Goal: Transaction & Acquisition: Purchase product/service

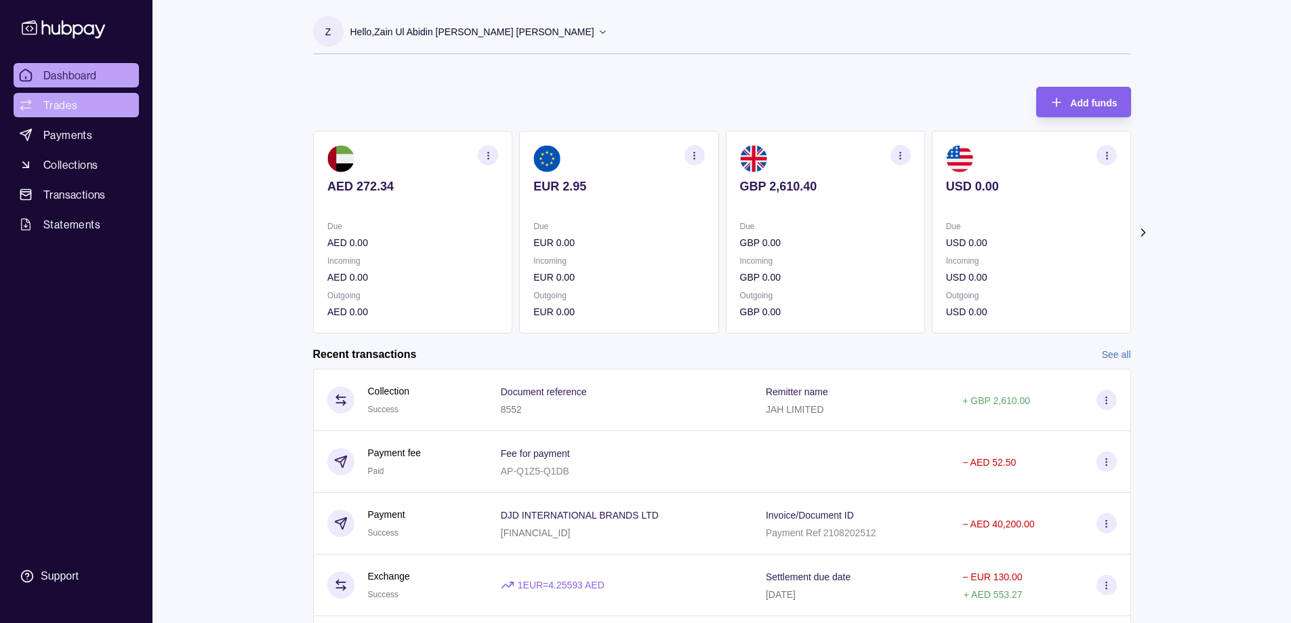
click at [79, 110] on link "Trades" at bounding box center [76, 105] width 125 height 24
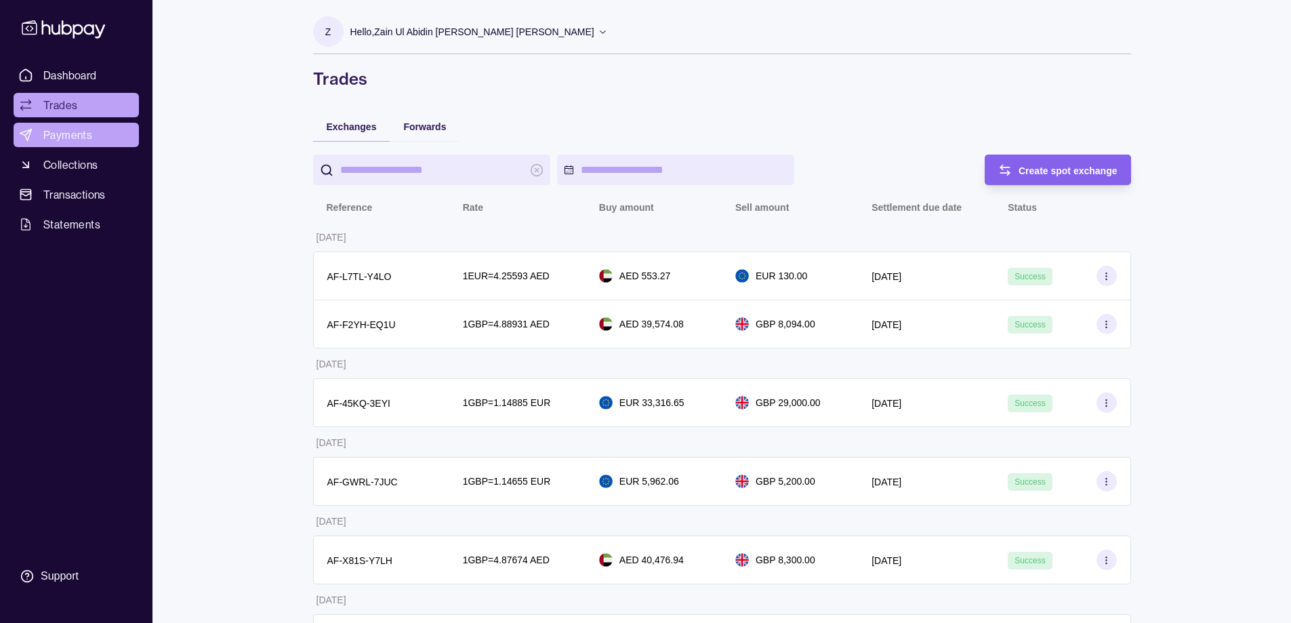
click at [77, 136] on span "Payments" at bounding box center [67, 135] width 49 height 16
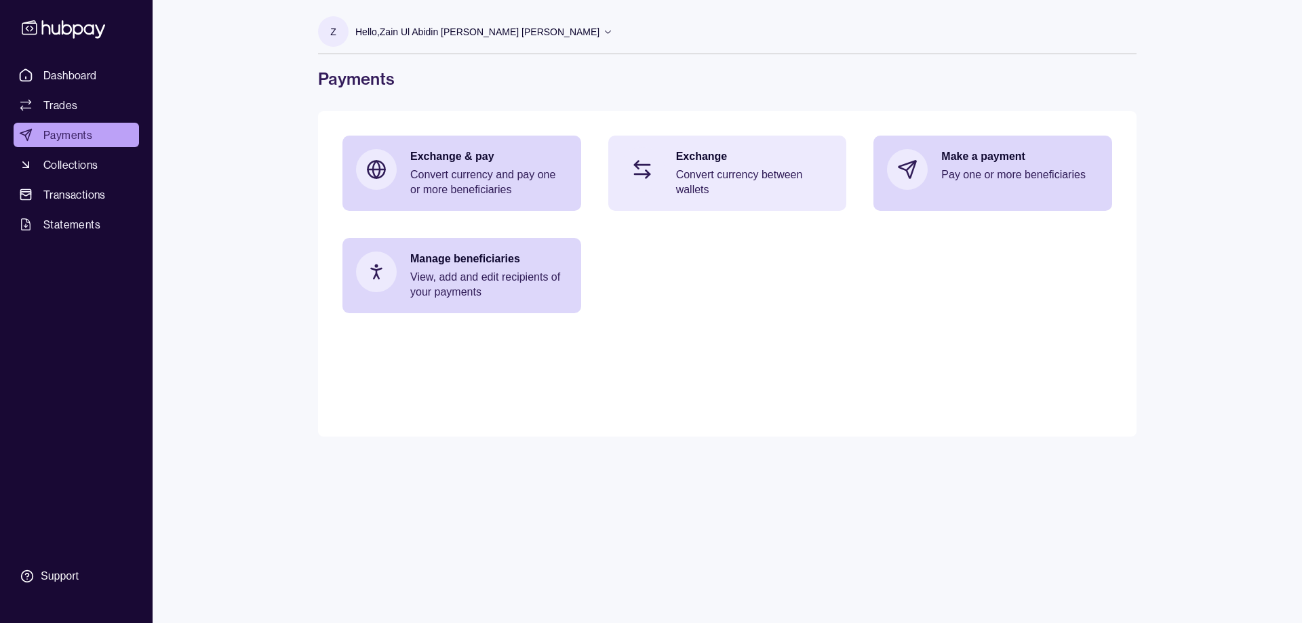
click at [709, 164] on div "Exchange Convert currency between wallets" at bounding box center [754, 173] width 157 height 48
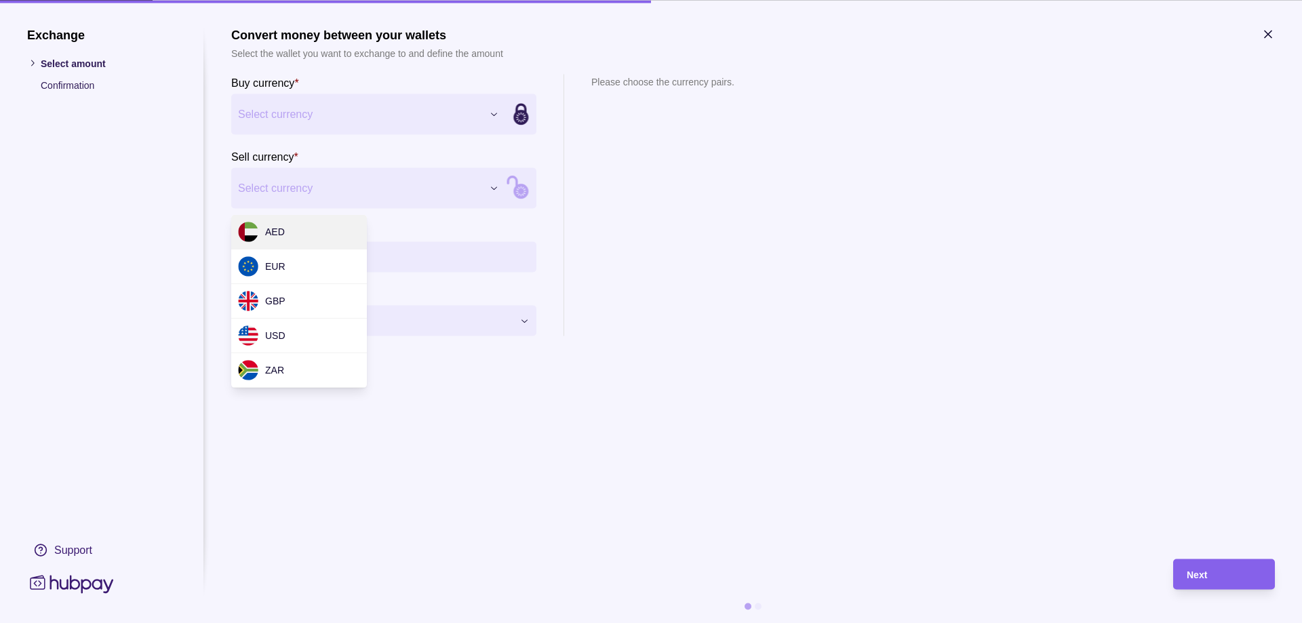
click at [468, 622] on div "Exchange Select amount Confirmation Support Convert money between your wallets …" at bounding box center [651, 623] width 1302 height 0
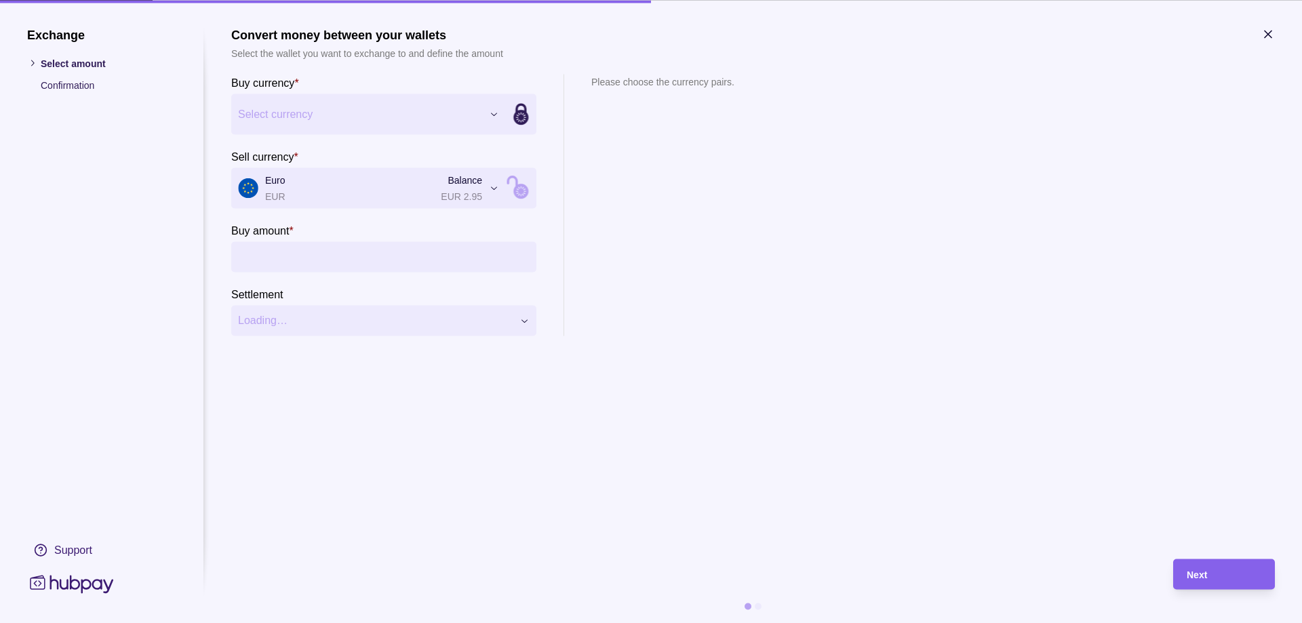
click at [392, 622] on div "Exchange Select amount Confirmation Support Convert money between your wallets …" at bounding box center [651, 623] width 1302 height 0
click at [377, 622] on div "Exchange Select amount Confirmation Support Convert money between your wallets …" at bounding box center [651, 623] width 1302 height 0
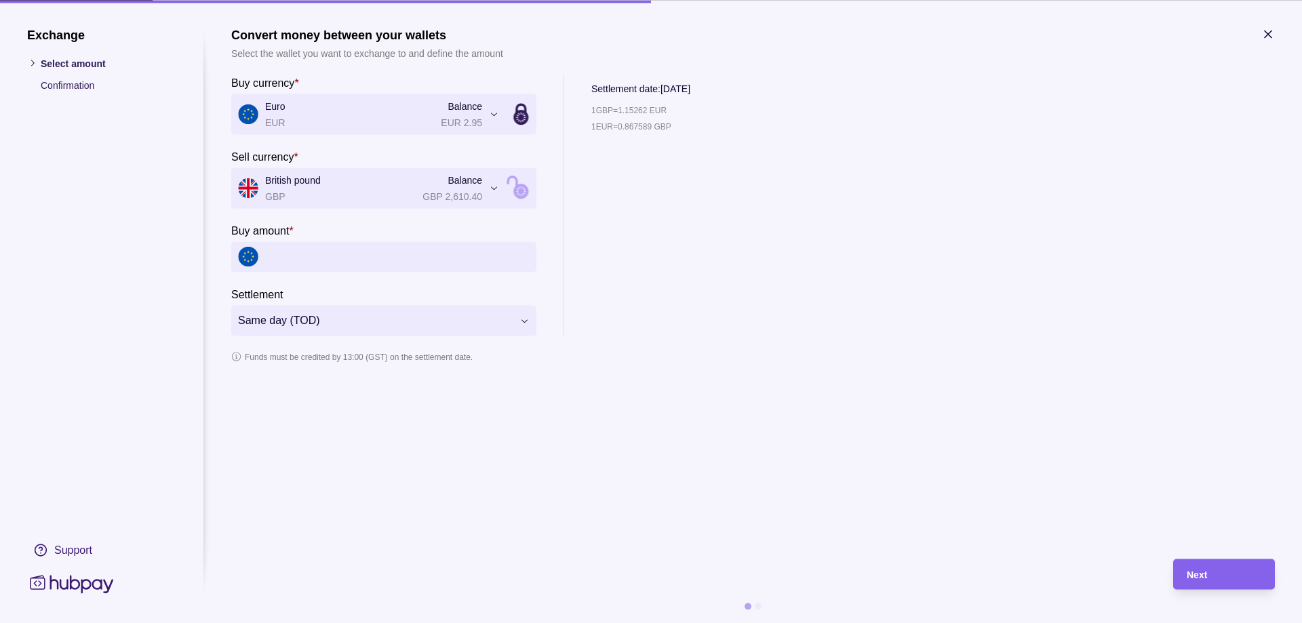
click at [519, 192] on icon at bounding box center [520, 191] width 15 height 15
click at [524, 117] on icon at bounding box center [520, 117] width 15 height 15
click at [302, 249] on input "Buy amount *" at bounding box center [397, 256] width 264 height 31
type input "******"
click at [1266, 28] on icon "button" at bounding box center [1268, 34] width 14 height 14
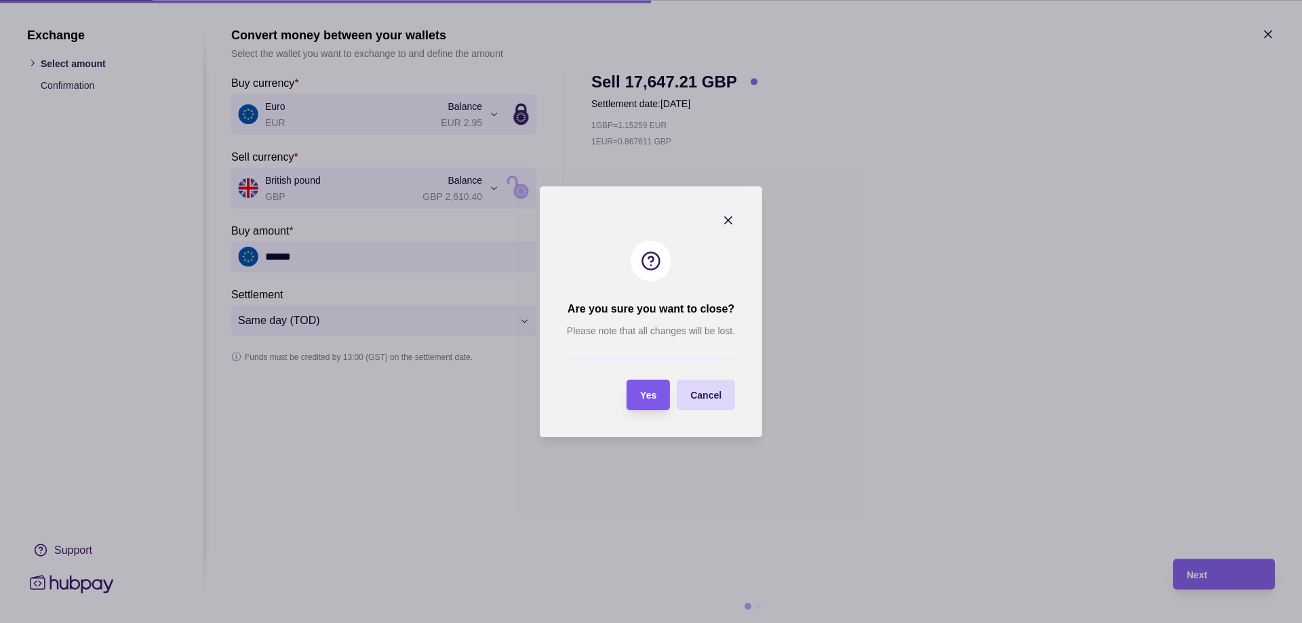
click at [656, 396] on span "Yes" at bounding box center [648, 395] width 16 height 11
